Goal: Information Seeking & Learning: Learn about a topic

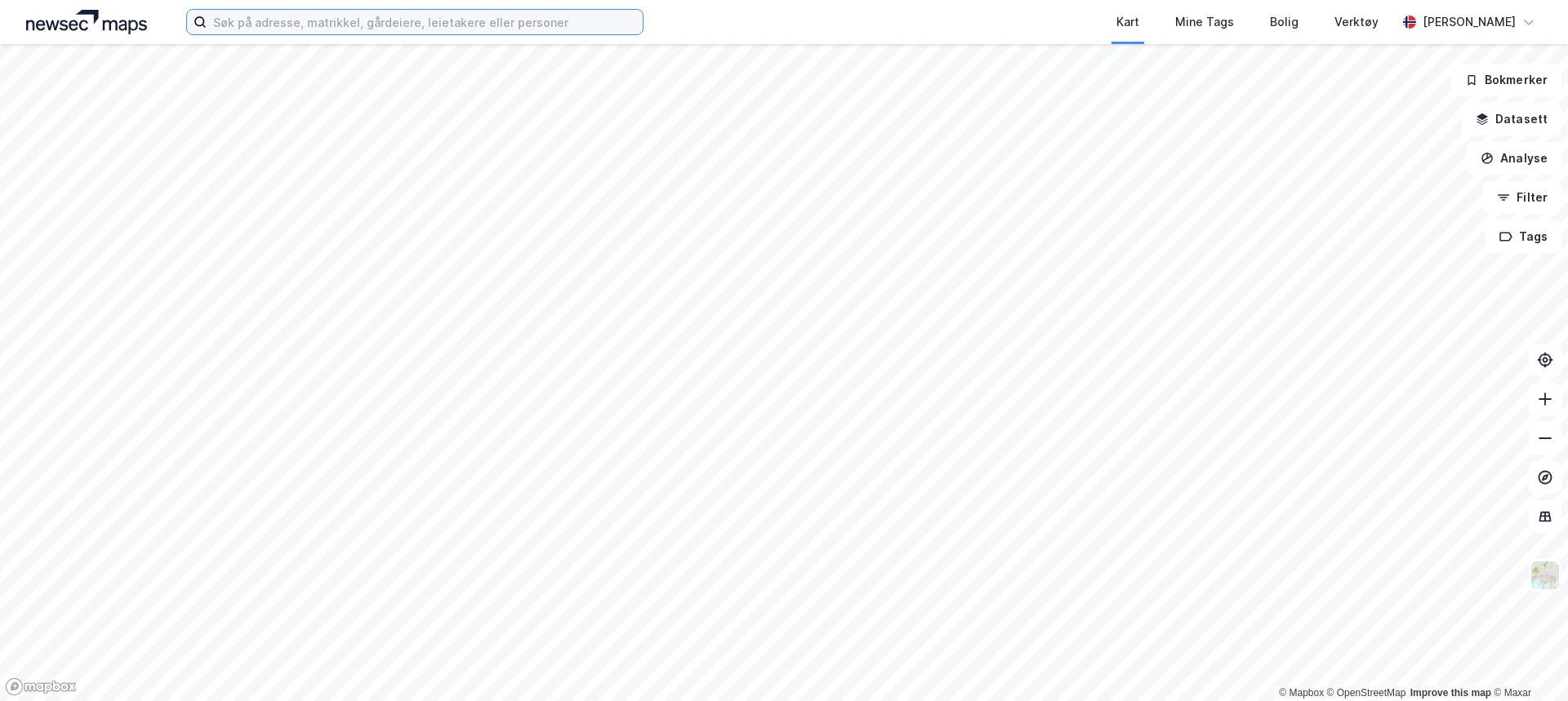
click at [296, 21] on input at bounding box center [425, 21] width 436 height 24
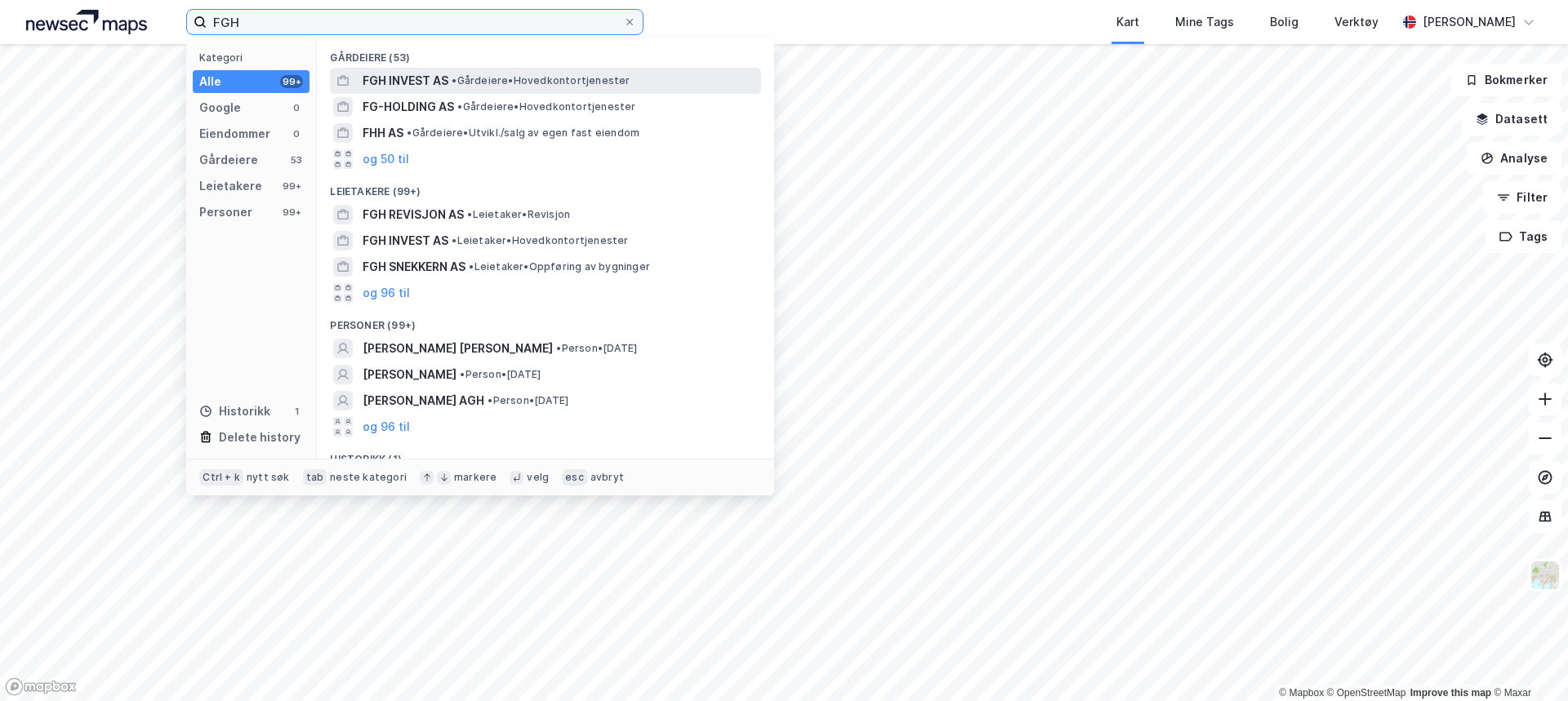
type input "FGH"
click at [363, 79] on span "FGH INVEST AS" at bounding box center [405, 81] width 86 height 19
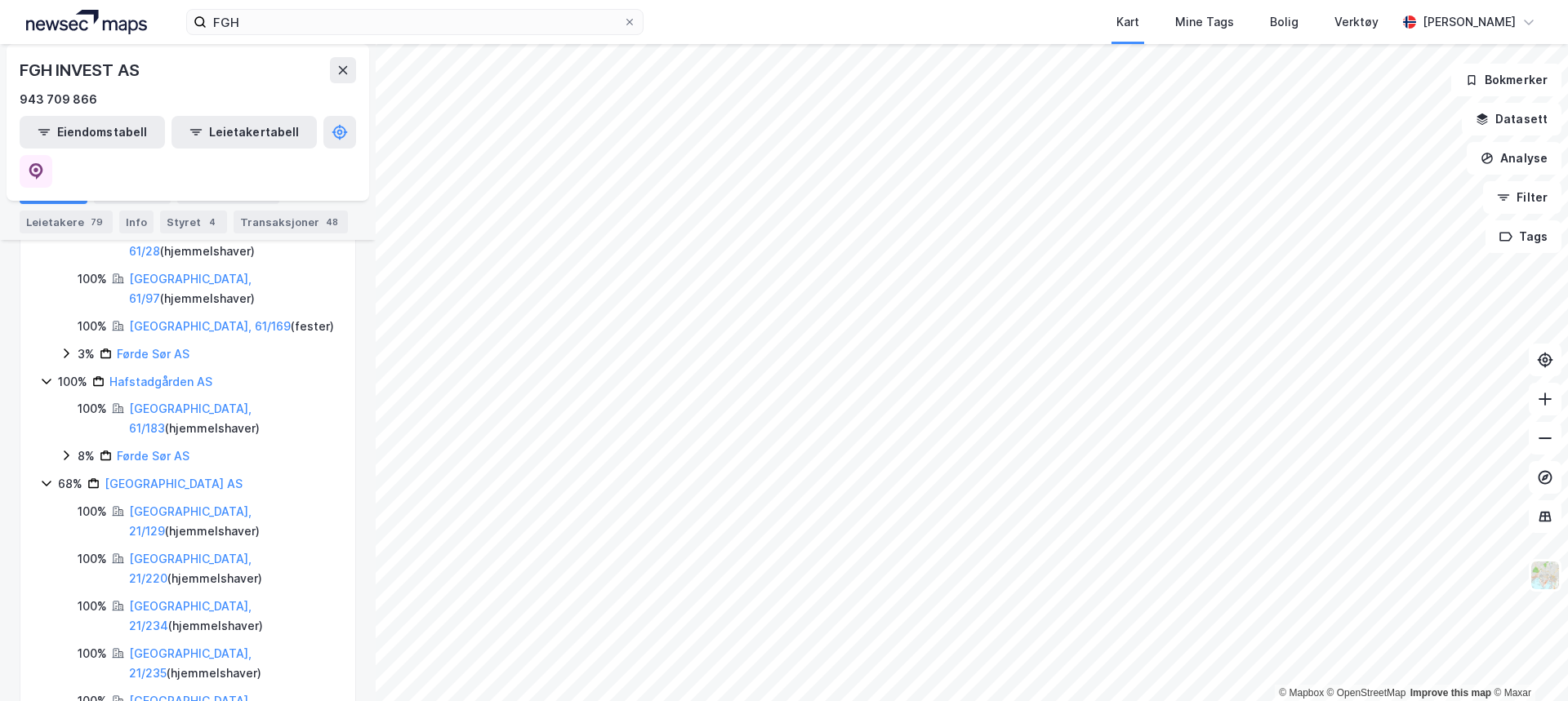
scroll to position [750, 0]
